Goal: Information Seeking & Learning: Learn about a topic

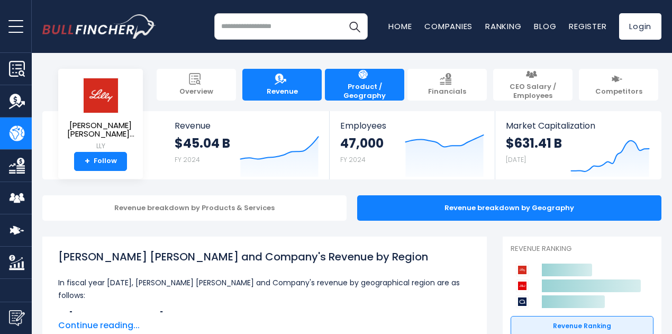
click at [274, 83] on img at bounding box center [280, 79] width 12 height 12
click at [269, 79] on link "Revenue" at bounding box center [281, 85] width 79 height 32
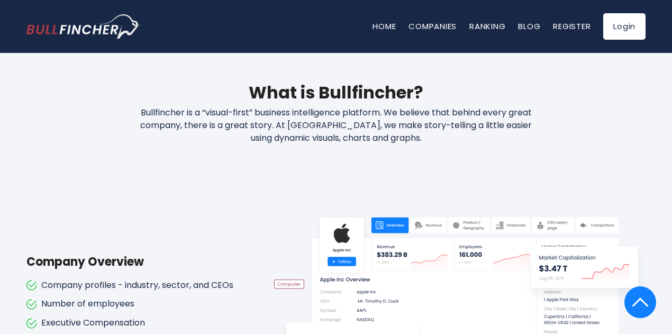
scroll to position [423, 0]
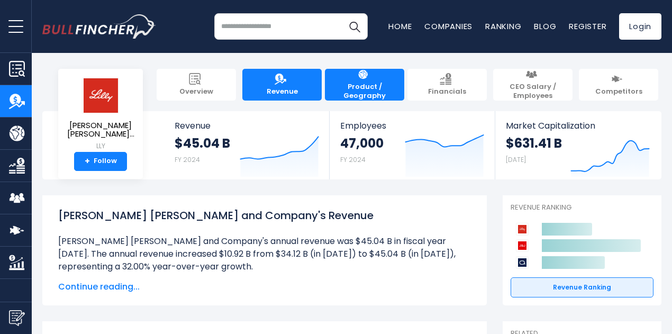
click at [365, 86] on span "Product / Geography" at bounding box center [364, 92] width 69 height 18
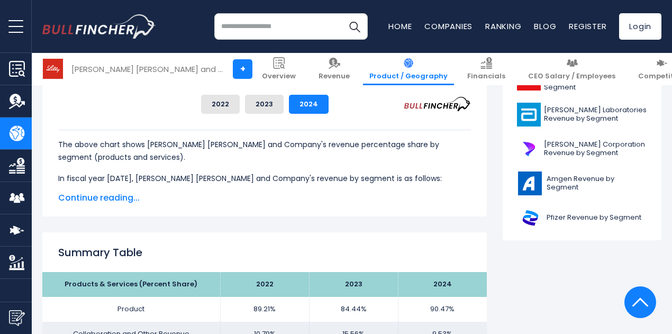
scroll to position [529, 0]
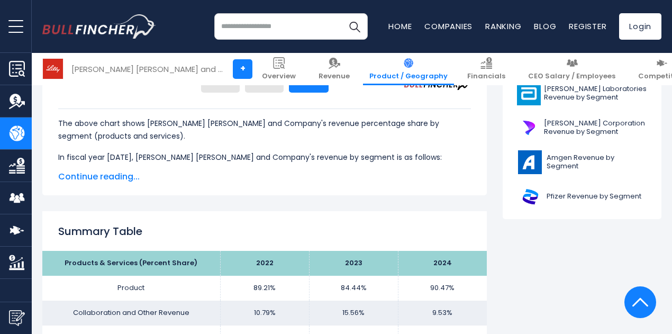
click at [105, 173] on span "Continue reading..." at bounding box center [264, 176] width 413 height 13
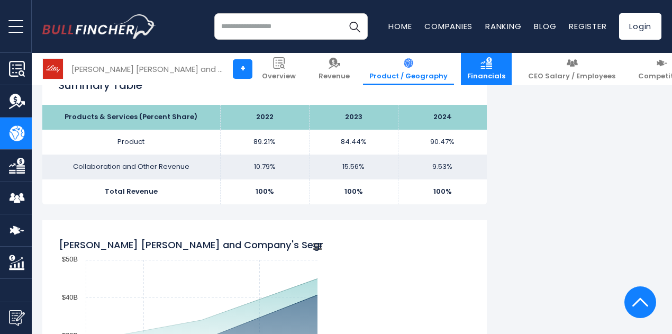
scroll to position [677, 0]
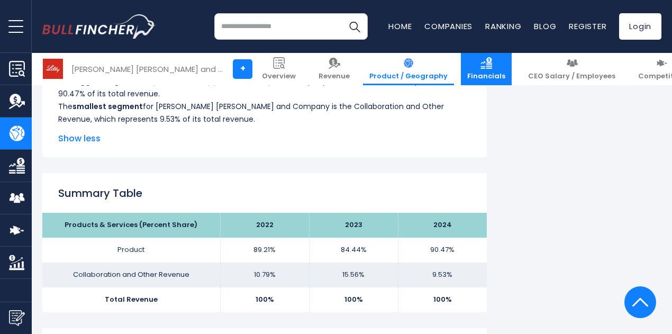
click at [467, 73] on span "Financials" at bounding box center [486, 76] width 38 height 9
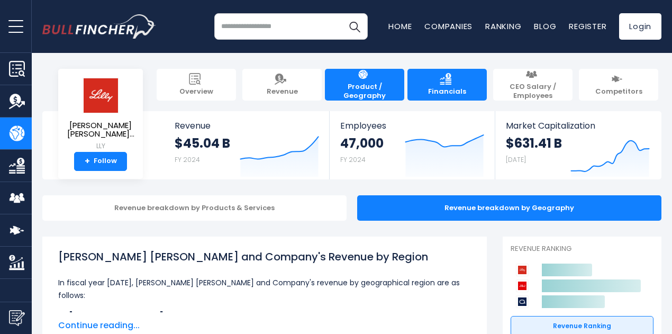
click at [437, 87] on span "Financials" at bounding box center [447, 91] width 38 height 9
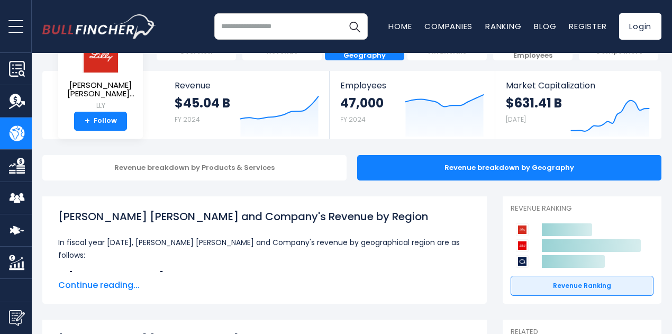
scroll to position [106, 0]
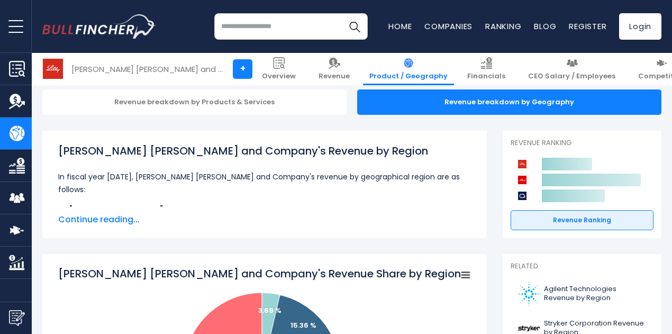
click at [96, 213] on span "Continue reading..." at bounding box center [264, 219] width 413 height 13
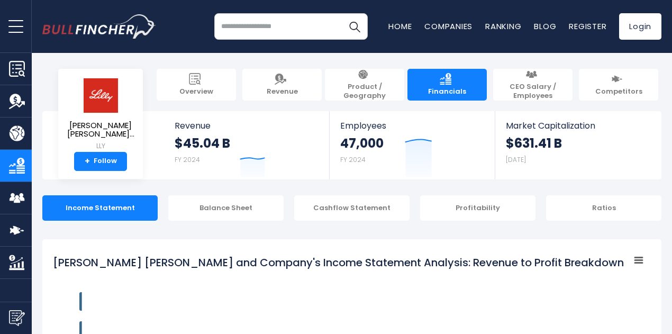
scroll to position [149, 0]
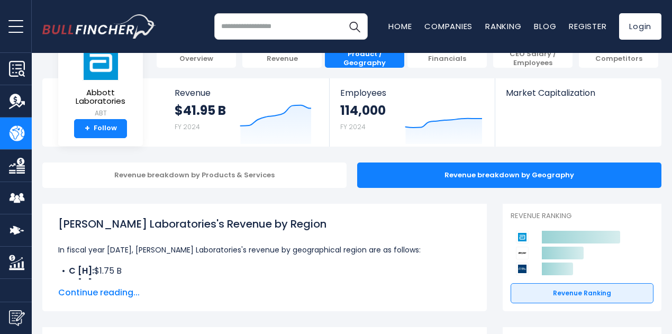
scroll to position [106, 0]
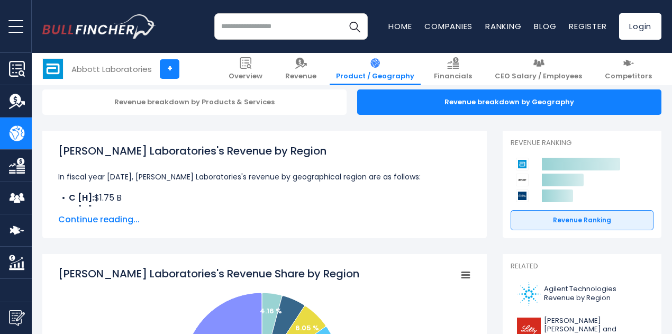
click at [111, 219] on span "Continue reading..." at bounding box center [264, 219] width 413 height 13
